Goal: Communication & Community: Share content

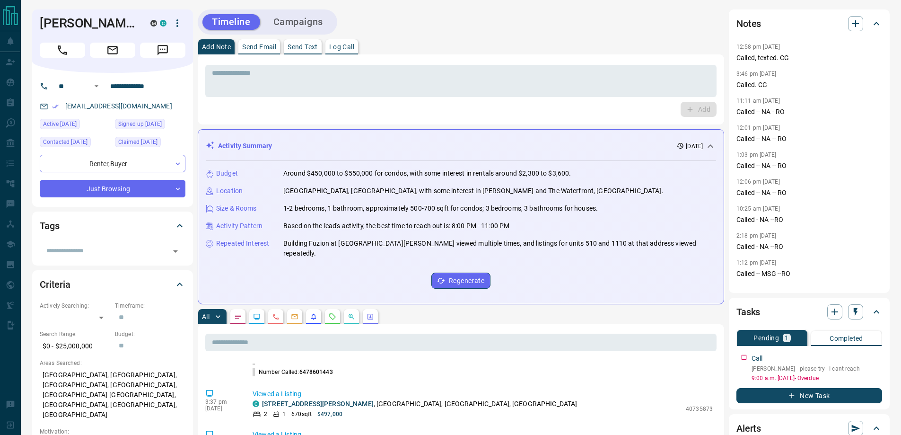
scroll to position [47, 0]
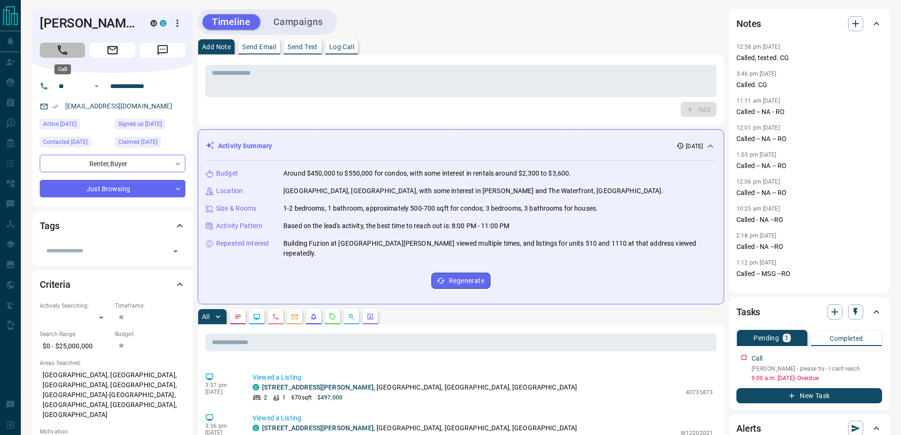
click at [63, 51] on icon "Call" at bounding box center [62, 50] width 12 height 12
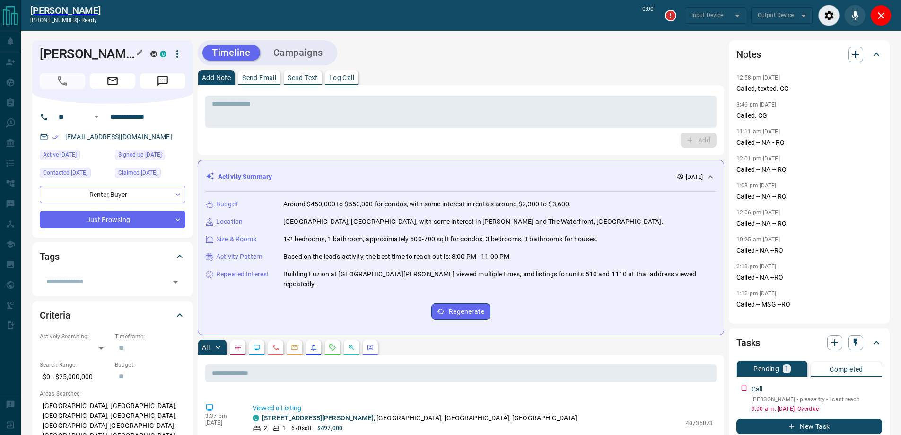
type input "*******"
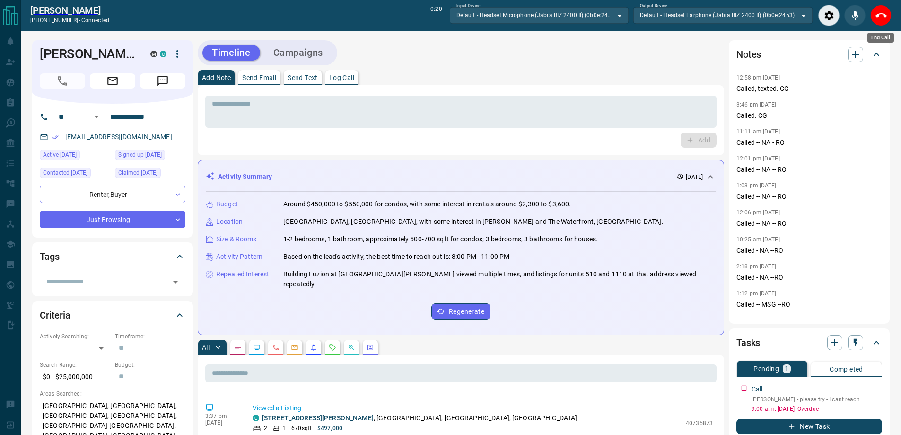
drag, startPoint x: 880, startPoint y: 15, endPoint x: 898, endPoint y: 32, distance: 25.1
click at [880, 15] on icon "End Call" at bounding box center [881, 15] width 11 height 11
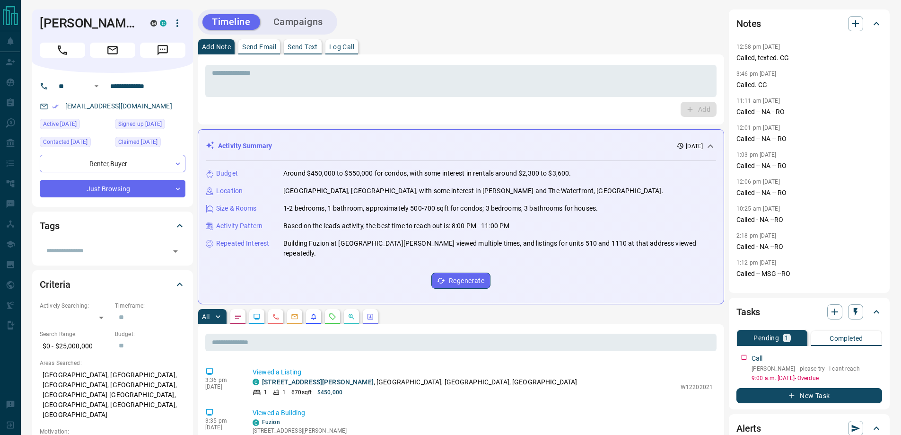
scroll to position [143, 0]
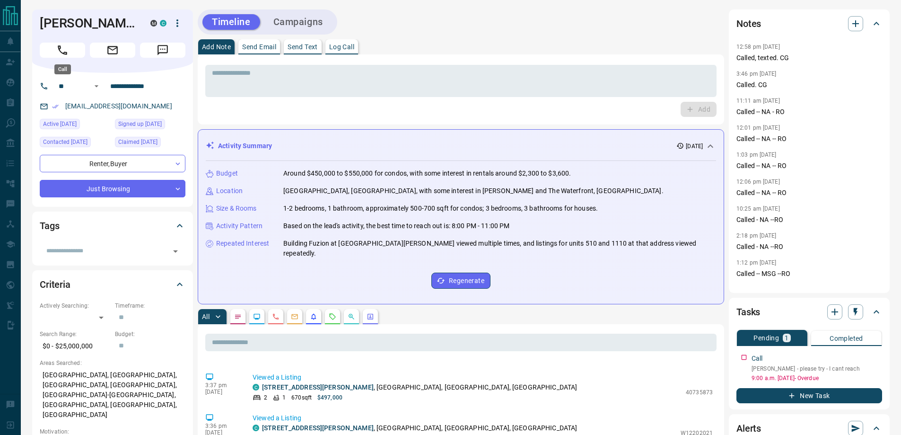
drag, startPoint x: 51, startPoint y: 46, endPoint x: 773, endPoint y: 134, distance: 727.9
click at [51, 46] on button "Call" at bounding box center [62, 50] width 45 height 15
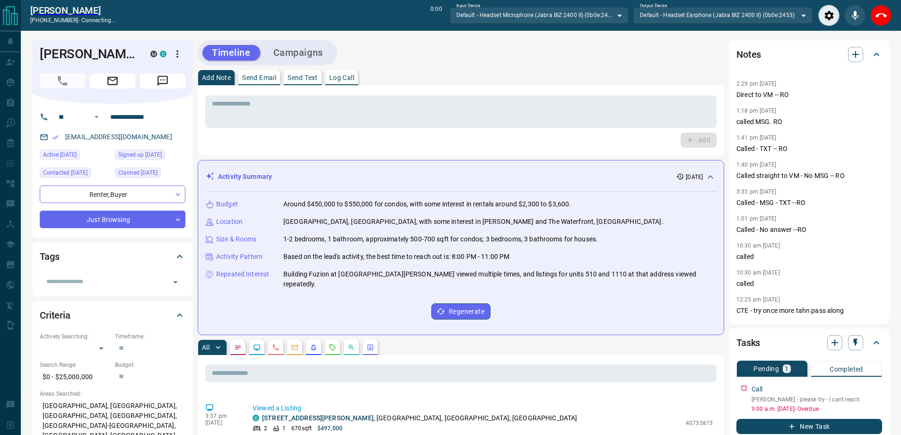
scroll to position [237, 0]
click at [884, 14] on icon "End Call" at bounding box center [881, 15] width 11 height 4
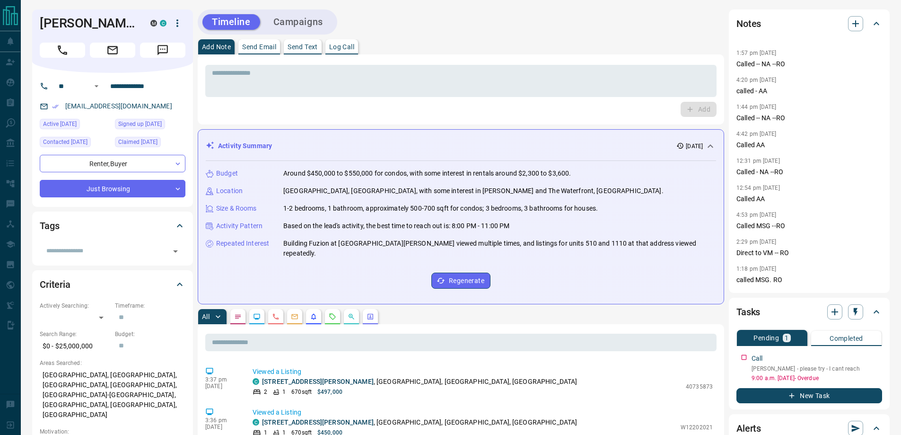
scroll to position [197, 0]
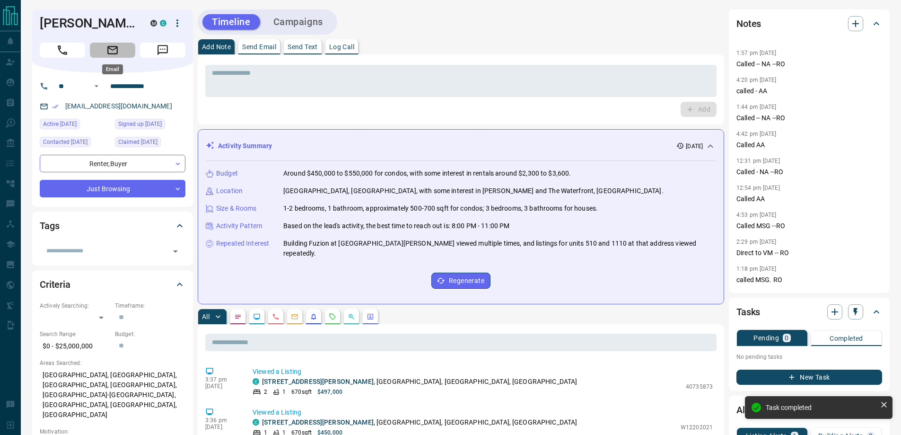
click at [110, 48] on icon "Email" at bounding box center [112, 50] width 12 height 12
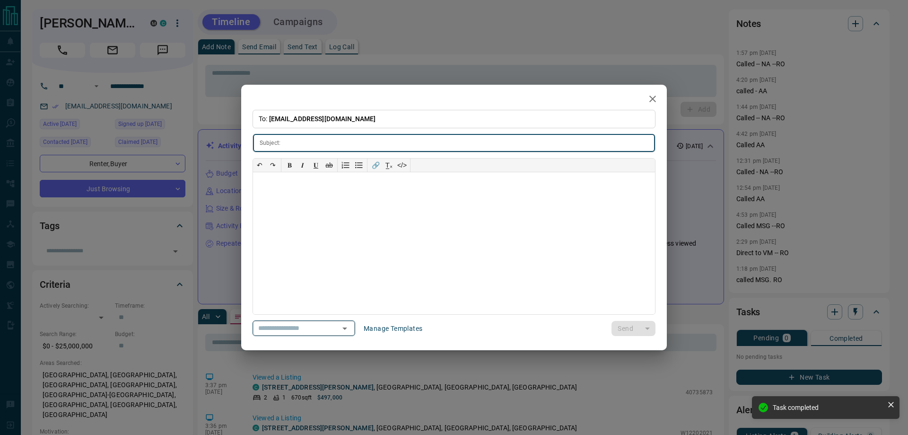
click at [352, 335] on button "Open" at bounding box center [344, 328] width 13 height 13
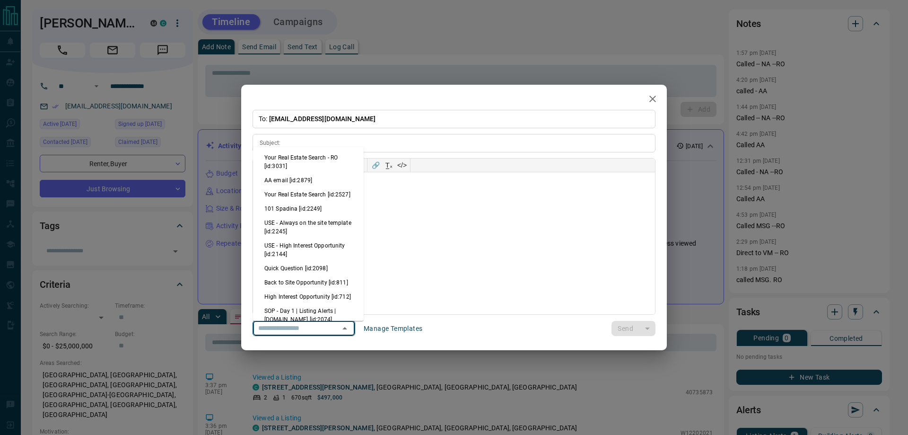
click at [387, 327] on button "Manage Templates" at bounding box center [393, 328] width 70 height 15
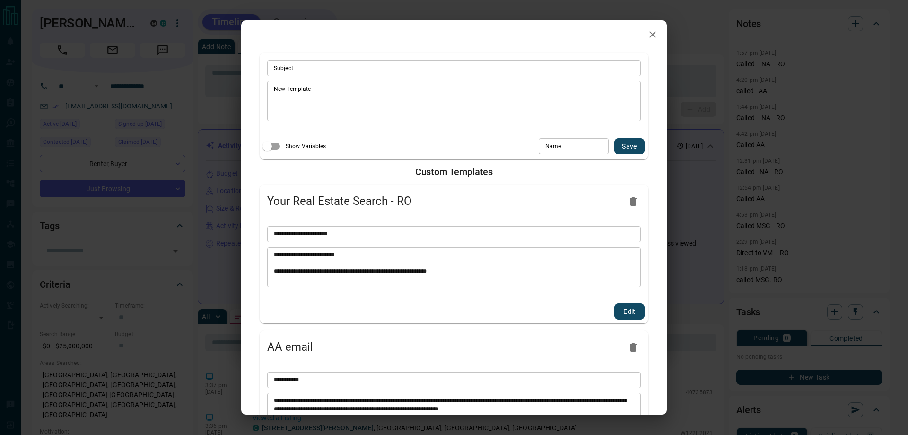
click at [630, 204] on icon "button" at bounding box center [633, 201] width 7 height 9
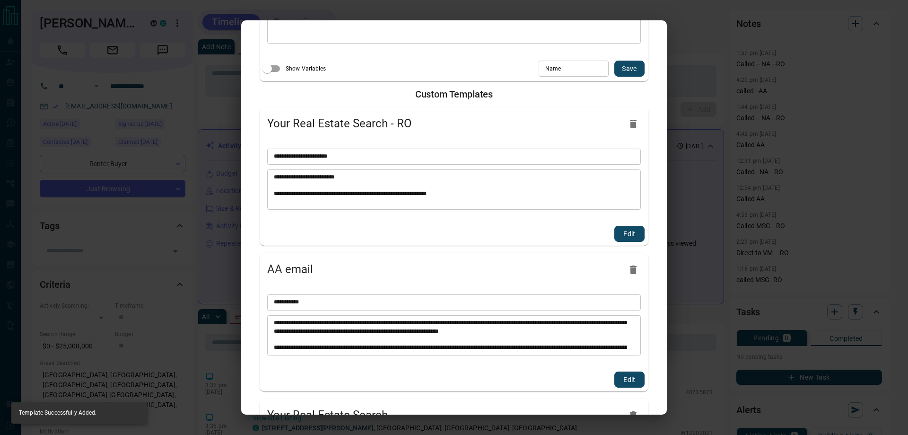
scroll to position [142, 0]
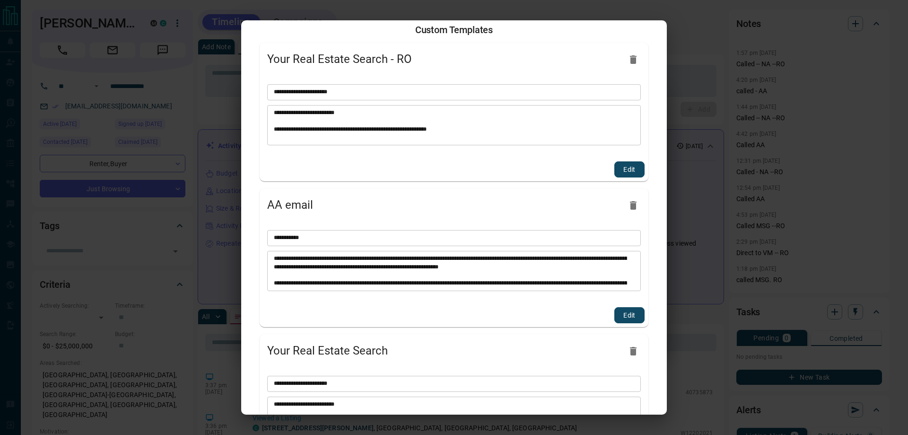
click at [628, 204] on icon "button" at bounding box center [633, 205] width 11 height 11
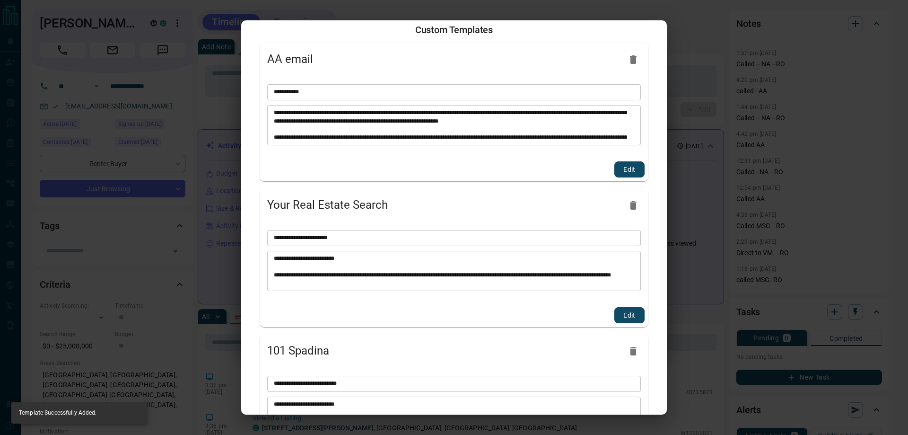
scroll to position [189, 0]
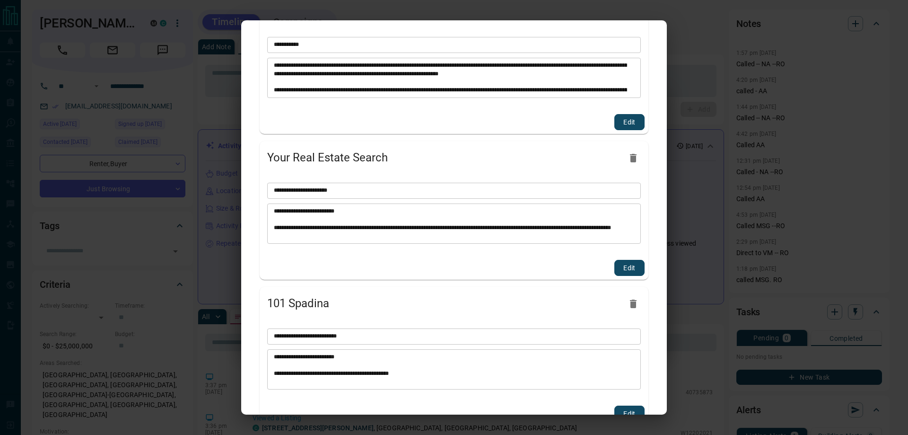
click at [630, 303] on icon "button" at bounding box center [633, 304] width 7 height 9
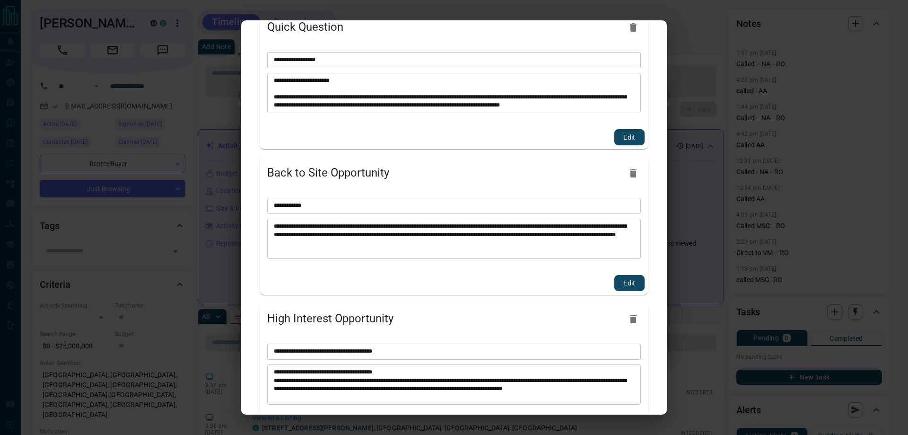
scroll to position [946, 0]
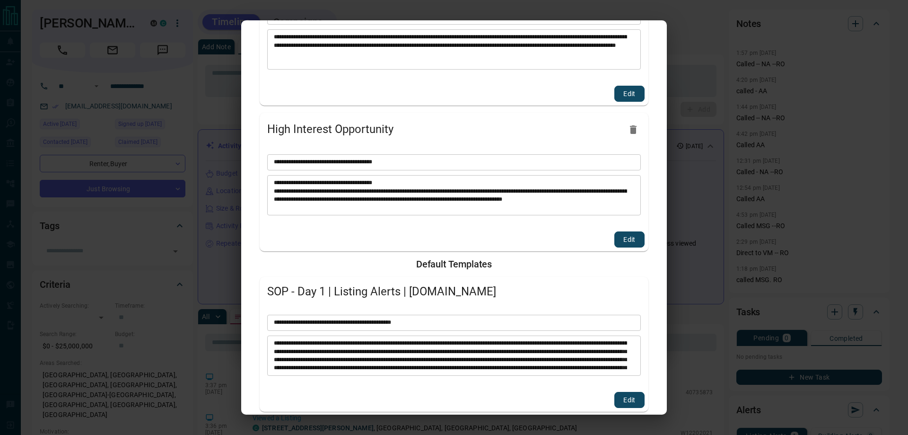
click at [180, 58] on div "**********" at bounding box center [454, 217] width 908 height 435
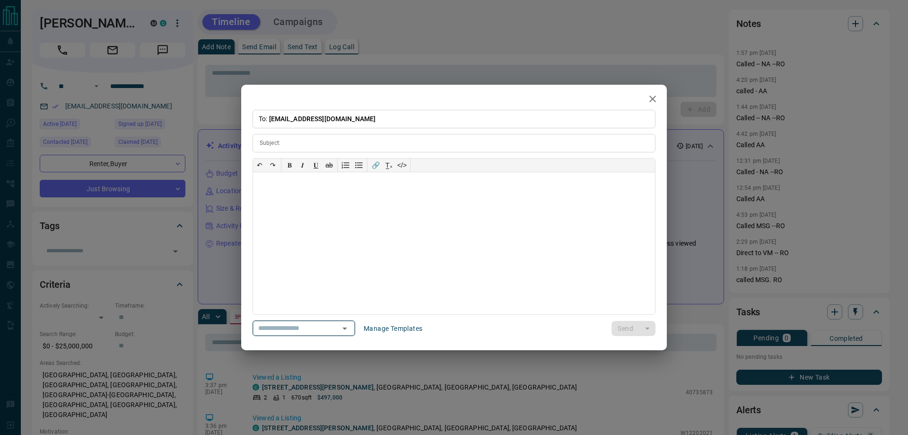
click at [355, 330] on div "​" at bounding box center [304, 328] width 103 height 16
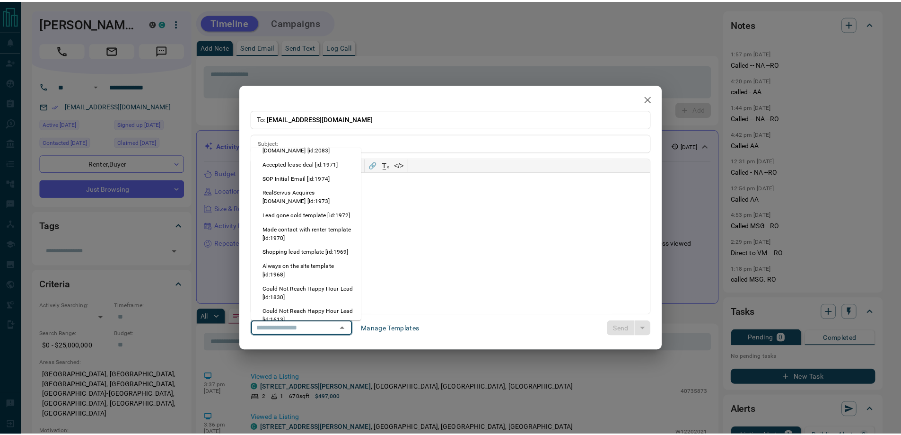
scroll to position [379, 0]
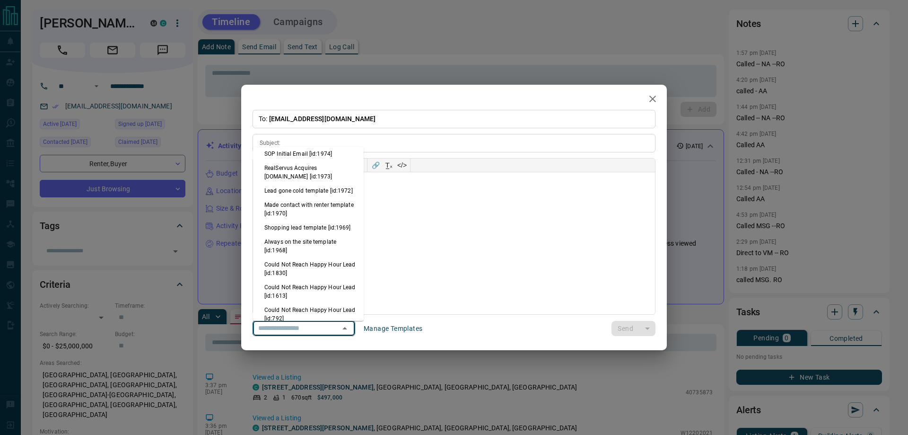
click at [296, 198] on li "Lead gone cold template [id:1972]" at bounding box center [308, 191] width 111 height 14
type input "**********"
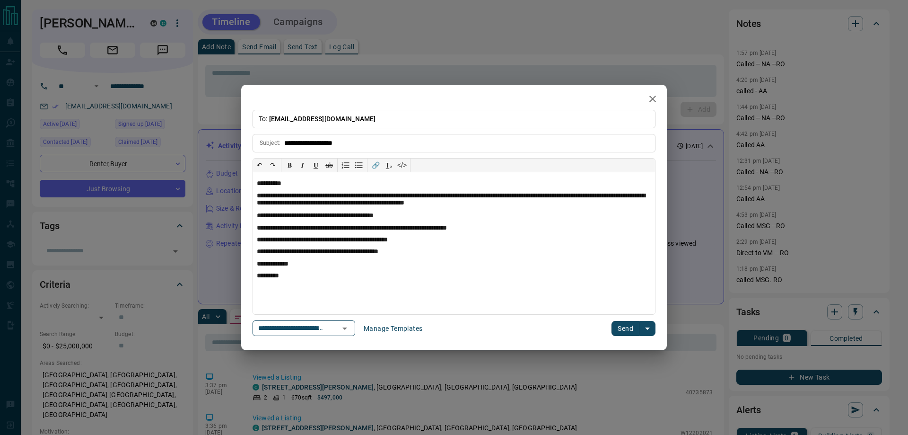
click at [618, 332] on button "Send" at bounding box center [626, 328] width 28 height 15
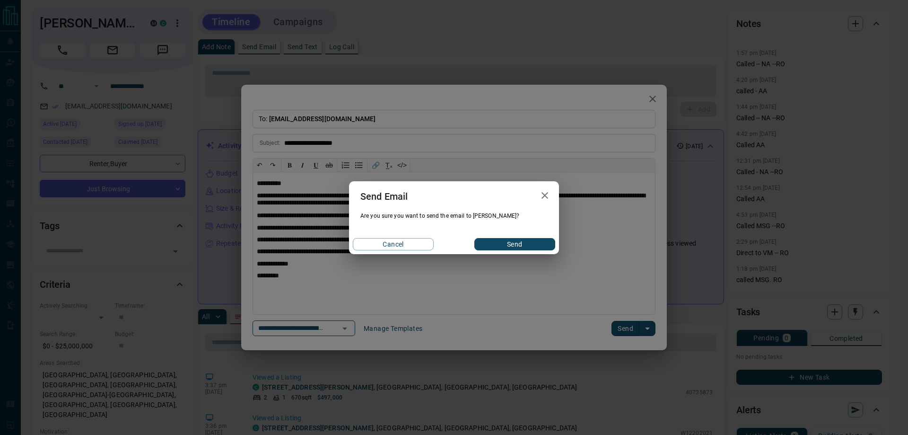
click at [539, 247] on button "Send" at bounding box center [515, 244] width 81 height 12
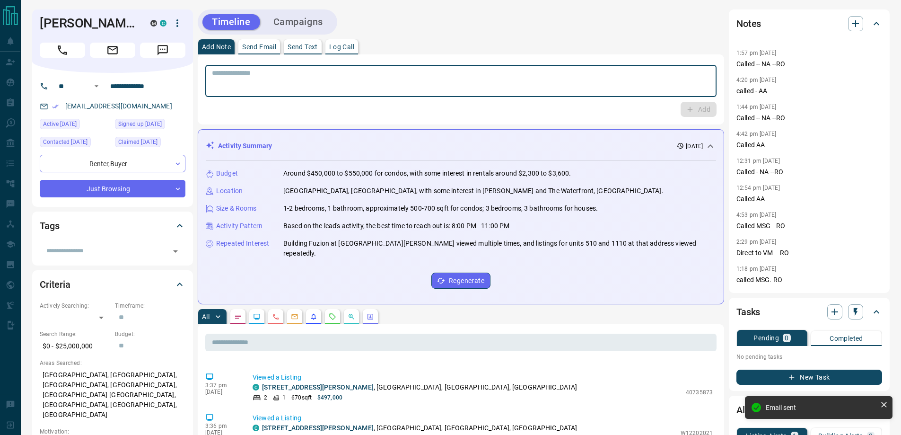
click at [285, 82] on textarea at bounding box center [461, 81] width 498 height 24
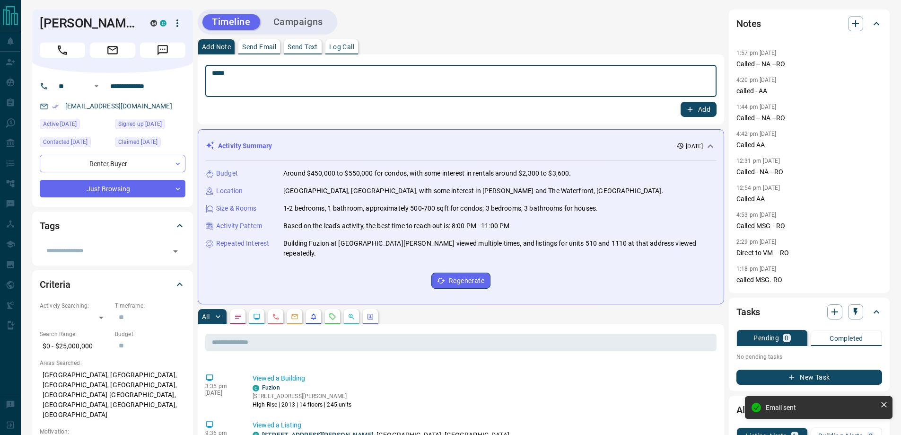
scroll to position [258, 0]
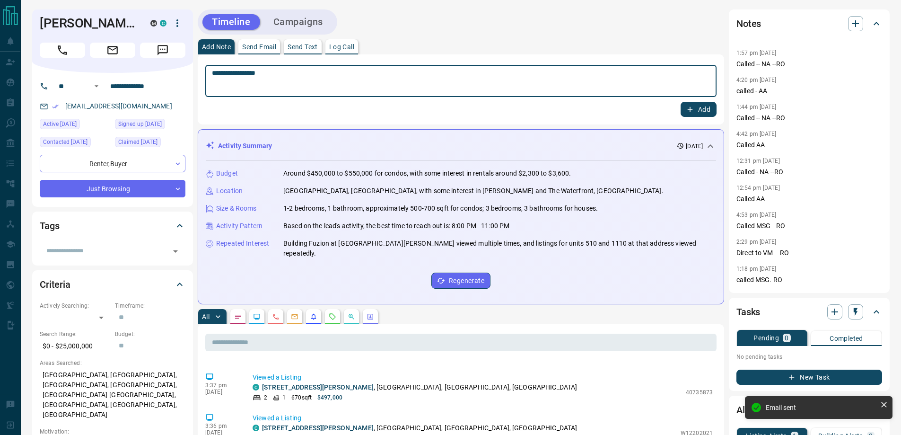
type textarea "**********"
click at [681, 102] on button "Add" at bounding box center [699, 109] width 36 height 15
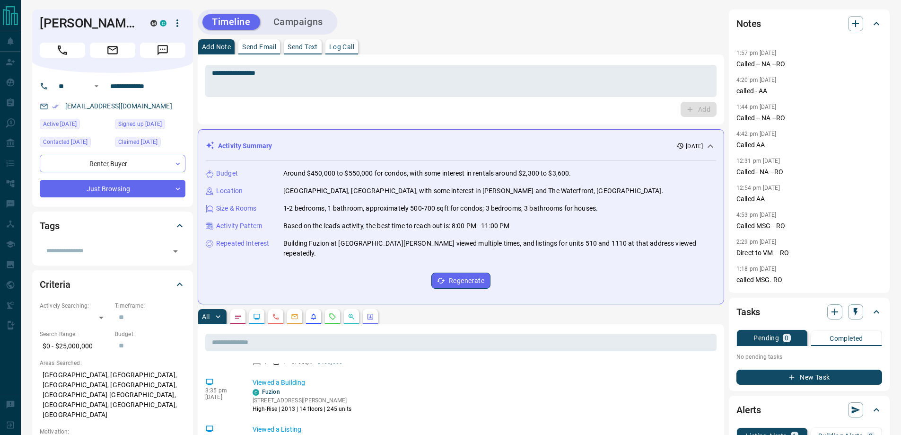
scroll to position [305, 0]
